Goal: Transaction & Acquisition: Purchase product/service

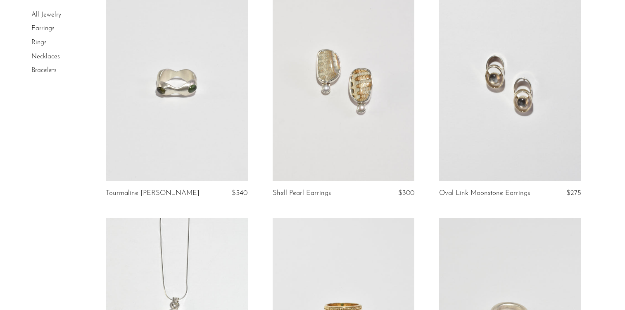
scroll to position [570, 0]
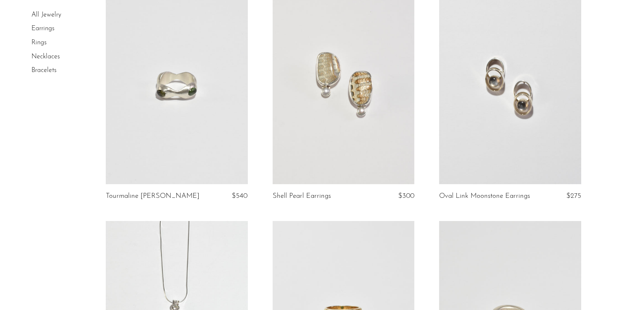
click at [498, 108] on link at bounding box center [510, 84] width 142 height 199
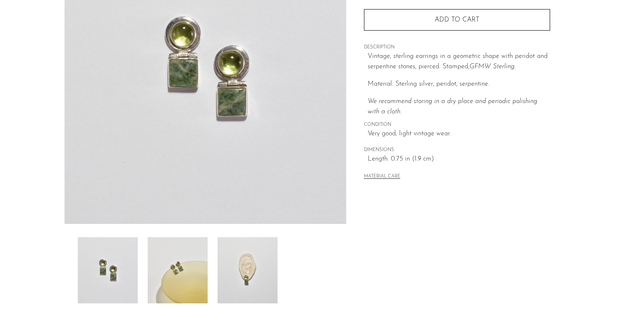
scroll to position [160, 0]
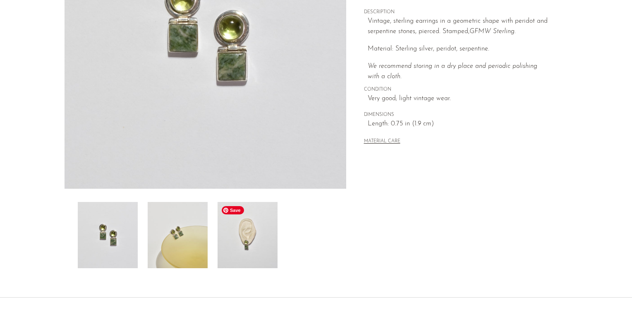
click at [262, 250] on img at bounding box center [247, 235] width 60 height 66
